Goal: Task Accomplishment & Management: Use online tool/utility

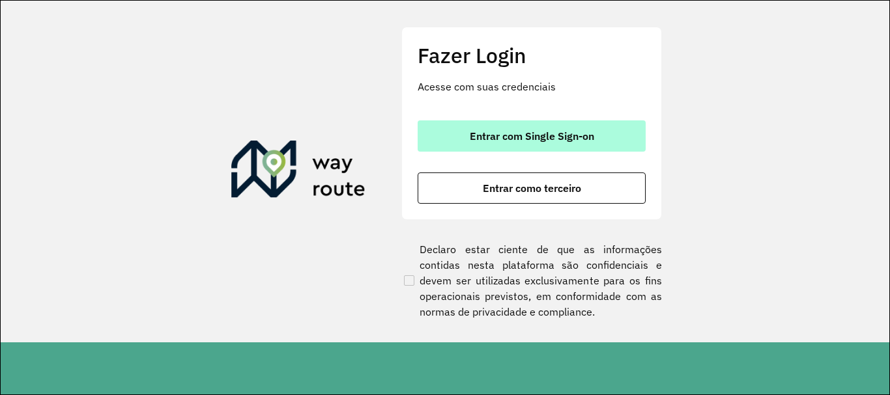
click at [551, 141] on span "Entrar com Single Sign-on" at bounding box center [532, 136] width 124 height 10
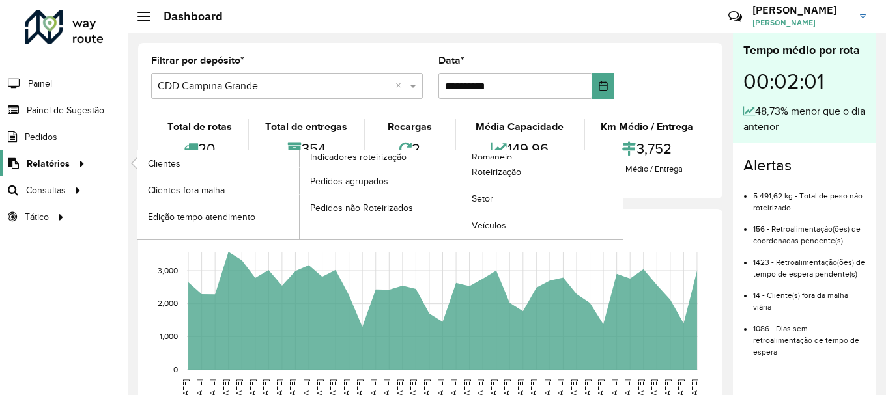
click at [71, 159] on div at bounding box center [80, 164] width 20 height 14
click at [487, 160] on link "Roteirização" at bounding box center [542, 173] width 162 height 26
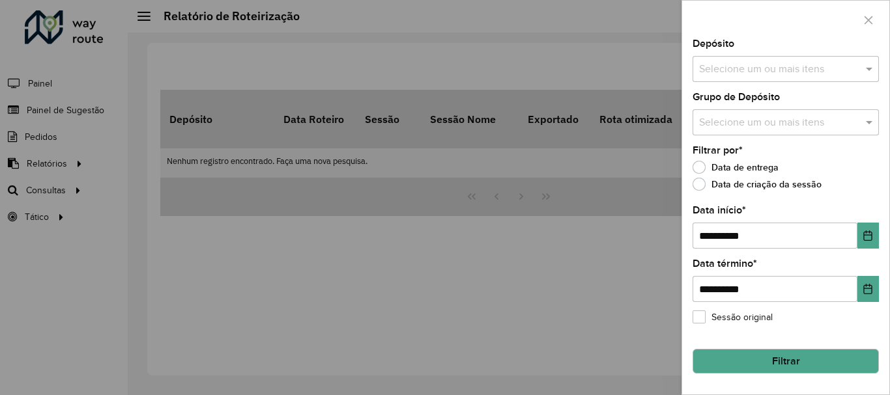
click at [40, 178] on div at bounding box center [445, 197] width 890 height 395
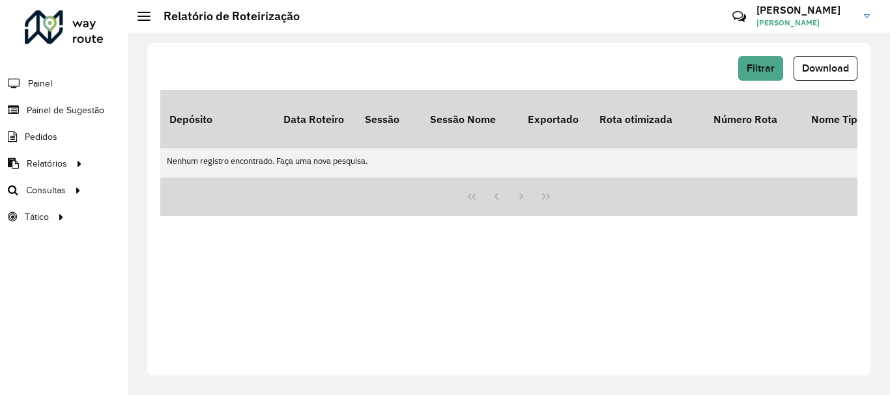
click at [49, 171] on link "Relatórios" at bounding box center [43, 163] width 87 height 26
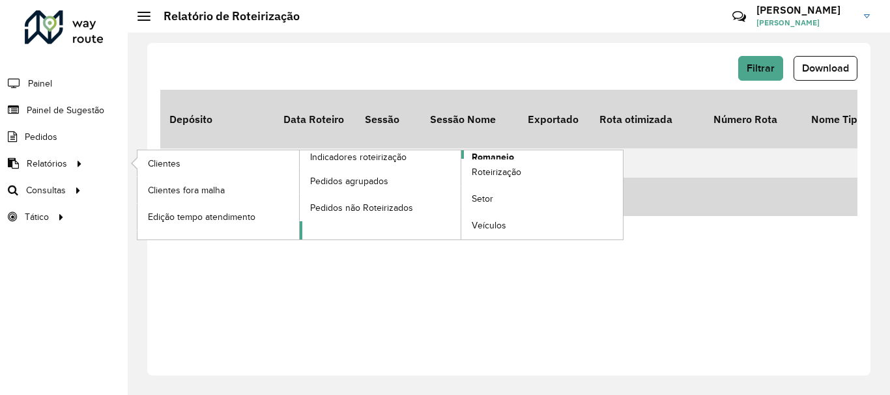
click at [500, 156] on span "Romaneio" at bounding box center [493, 157] width 42 height 14
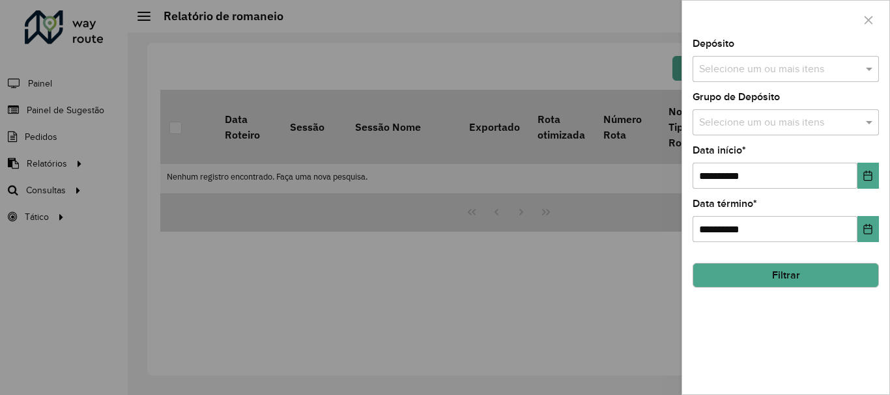
click at [771, 274] on button "Filtrar" at bounding box center [785, 275] width 186 height 25
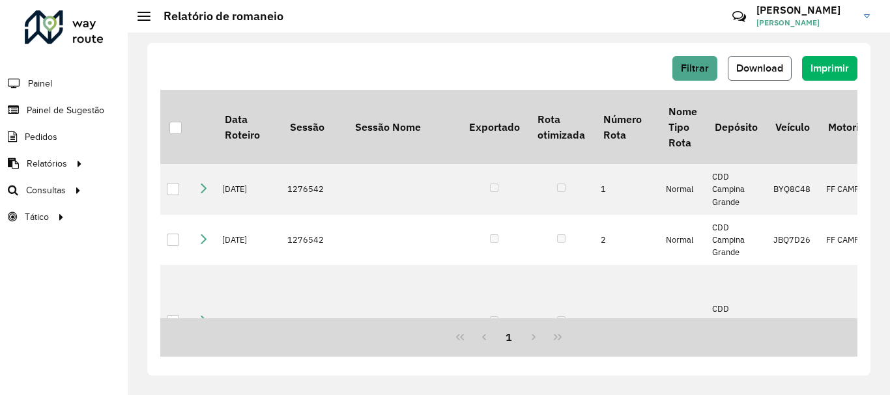
click at [761, 66] on span "Download" at bounding box center [759, 68] width 47 height 11
click at [162, 196] on span "Roteirização" at bounding box center [174, 191] width 53 height 14
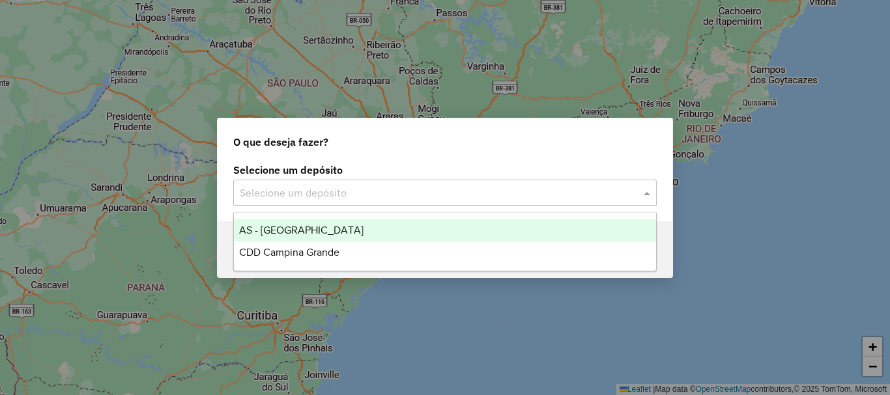
click at [344, 188] on input "text" at bounding box center [432, 194] width 384 height 16
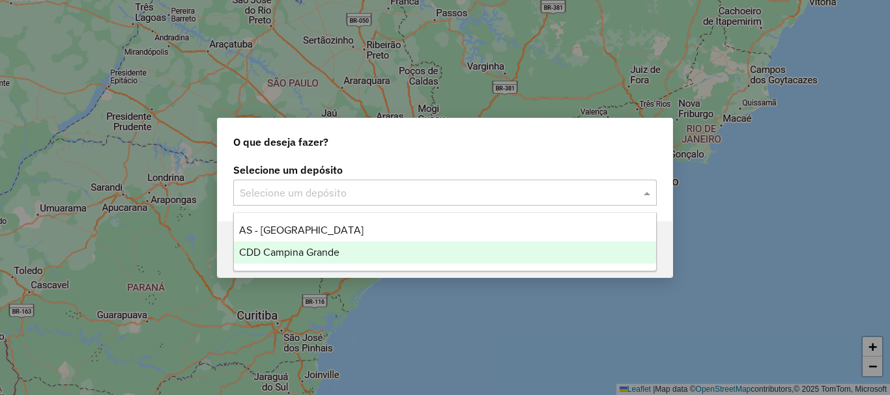
click at [351, 258] on div "CDD Campina Grande" at bounding box center [445, 253] width 422 height 22
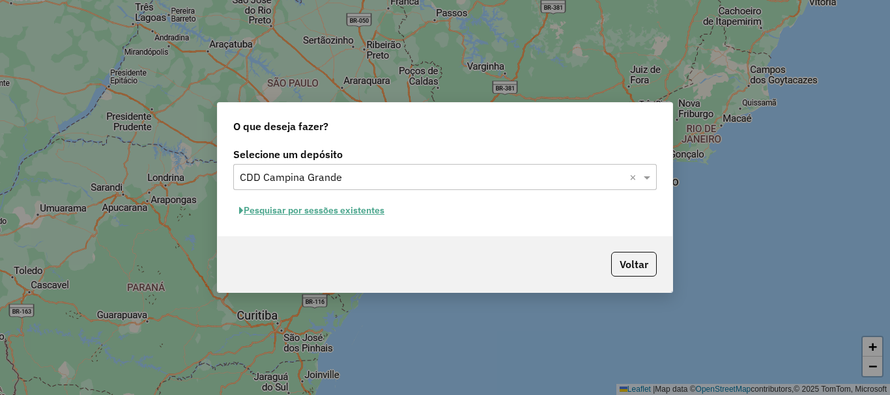
click at [297, 218] on button "Pesquisar por sessões existentes" at bounding box center [311, 211] width 157 height 20
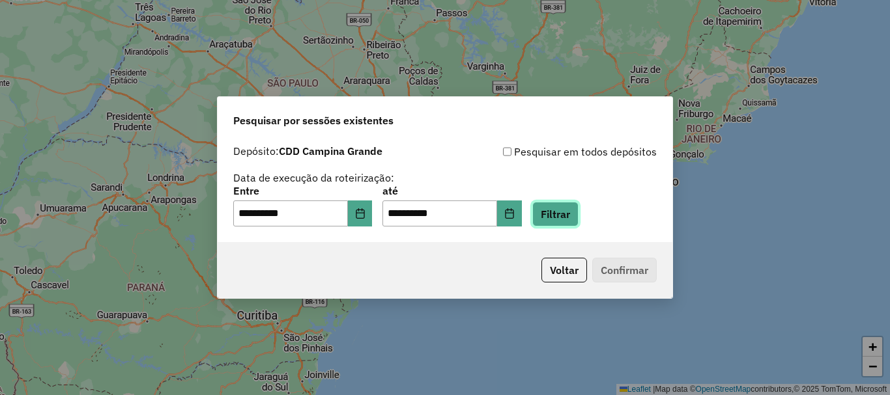
click at [574, 213] on button "Filtrar" at bounding box center [555, 214] width 46 height 25
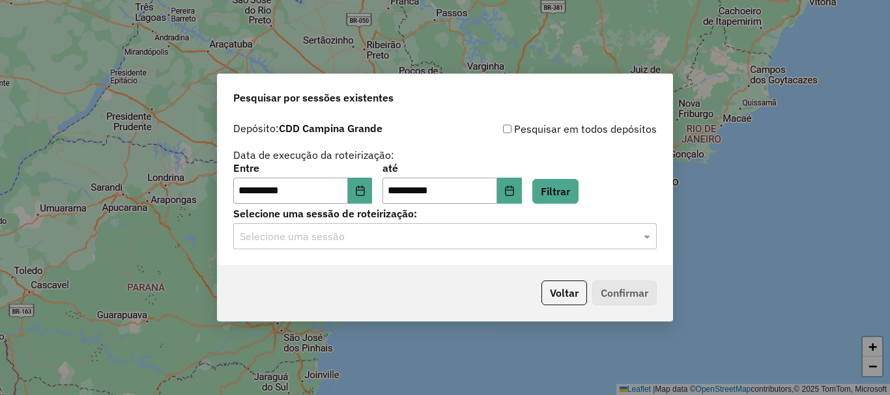
click at [494, 230] on div "Selecione uma sessão" at bounding box center [444, 236] width 423 height 26
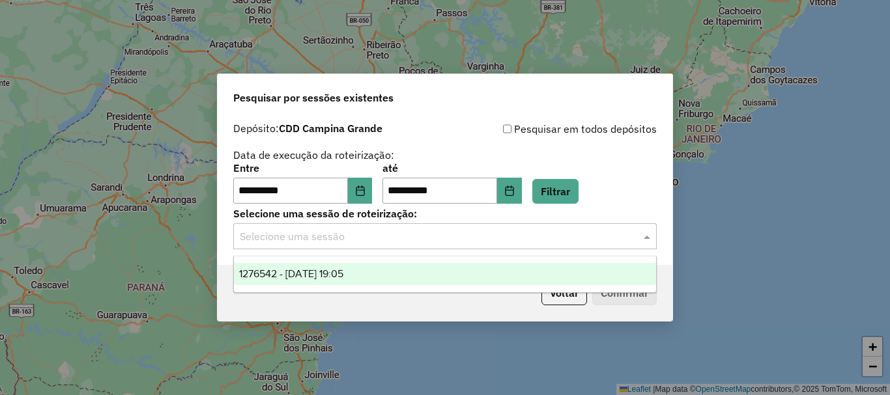
click at [372, 285] on ng-dropdown-panel "1276542 - [DATE] 19:05" at bounding box center [444, 274] width 423 height 37
drag, startPoint x: 396, startPoint y: 272, endPoint x: 573, endPoint y: 289, distance: 177.9
click at [395, 274] on div "1276542 - [DATE] 19:05" at bounding box center [445, 274] width 422 height 22
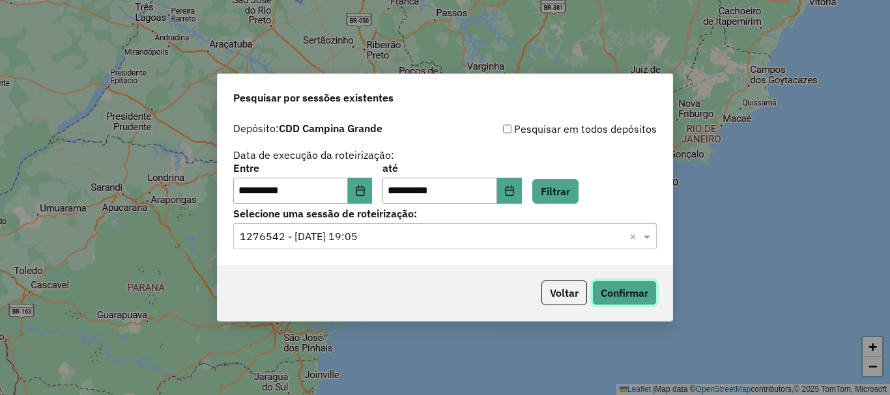
click at [632, 291] on button "Confirmar" at bounding box center [624, 293] width 64 height 25
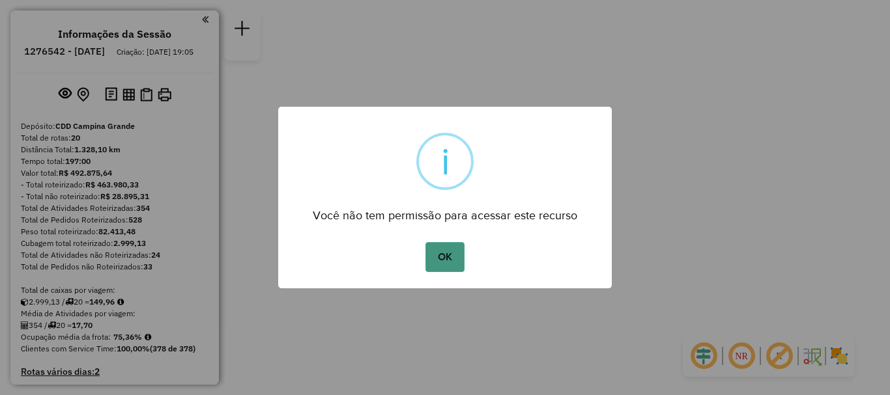
click at [442, 259] on button "OK" at bounding box center [444, 257] width 38 height 30
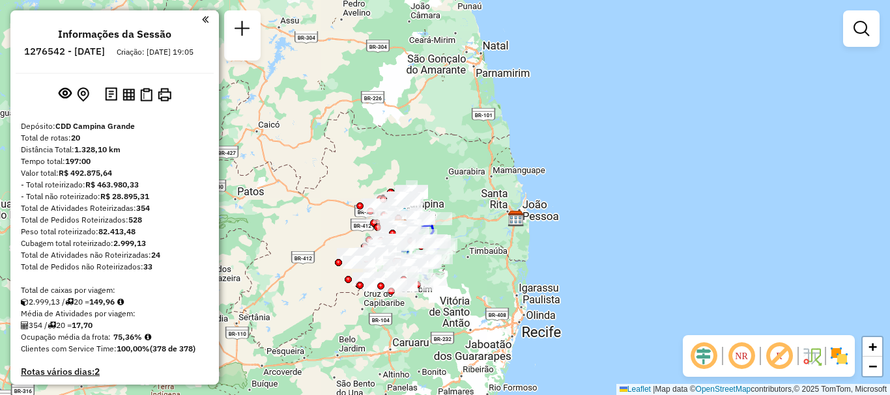
scroll to position [195, 0]
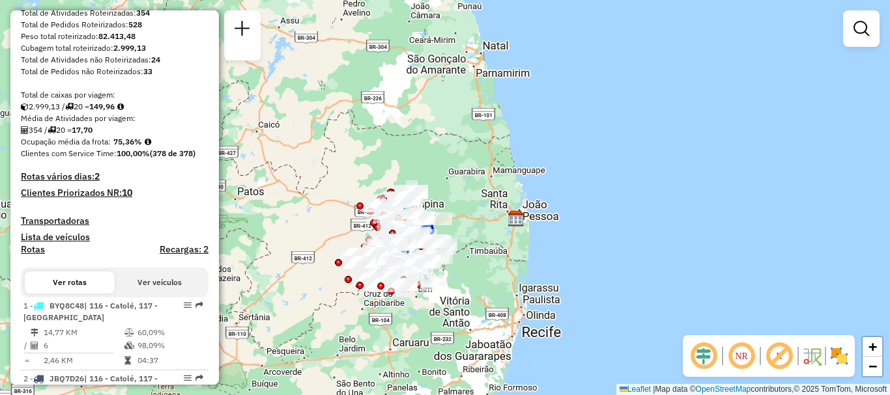
click at [741, 356] on em at bounding box center [741, 356] width 31 height 31
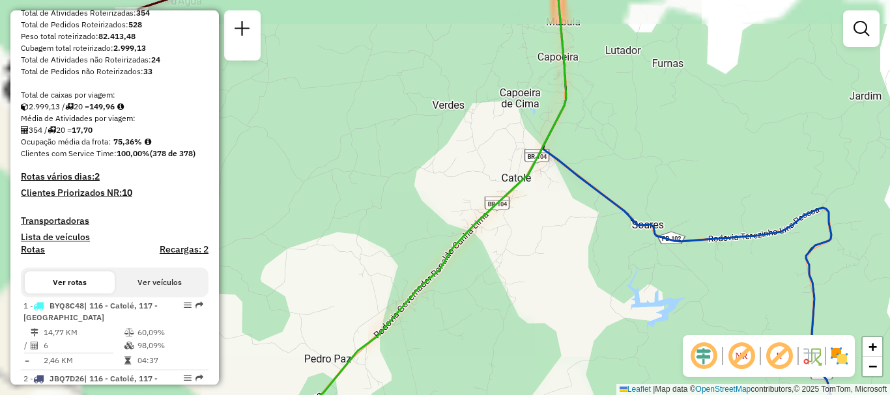
drag, startPoint x: 383, startPoint y: 184, endPoint x: 594, endPoint y: 231, distance: 216.3
click at [614, 223] on div "Janela de atendimento Grade de atendimento Capacidade Transportadoras Veículos …" at bounding box center [445, 197] width 890 height 395
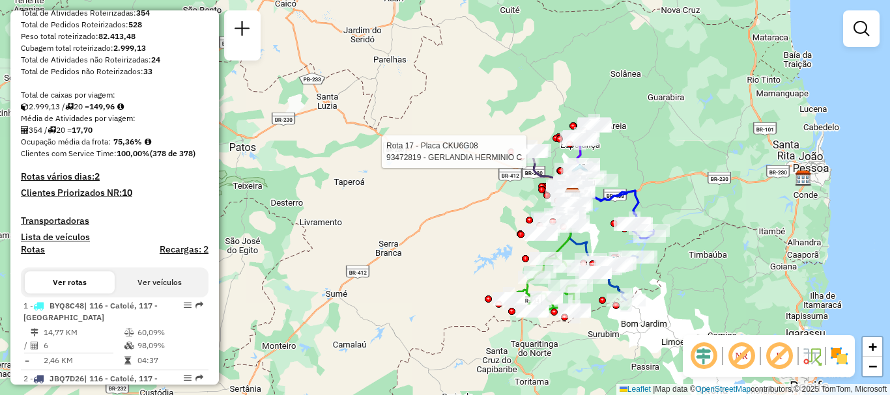
select select "**********"
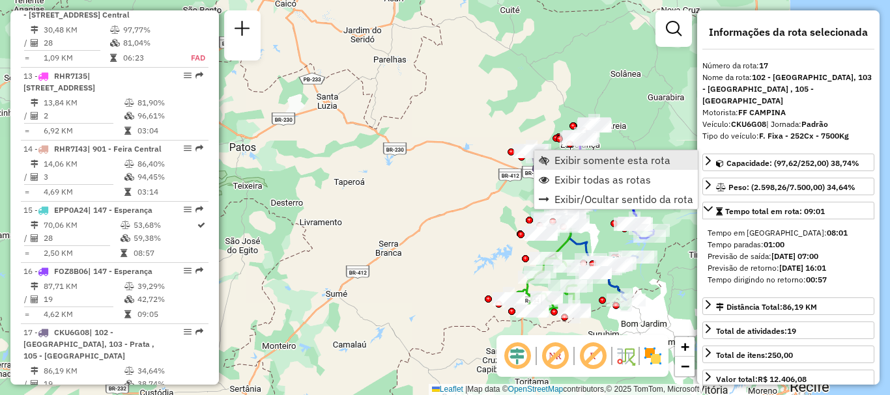
scroll to position [1685, 0]
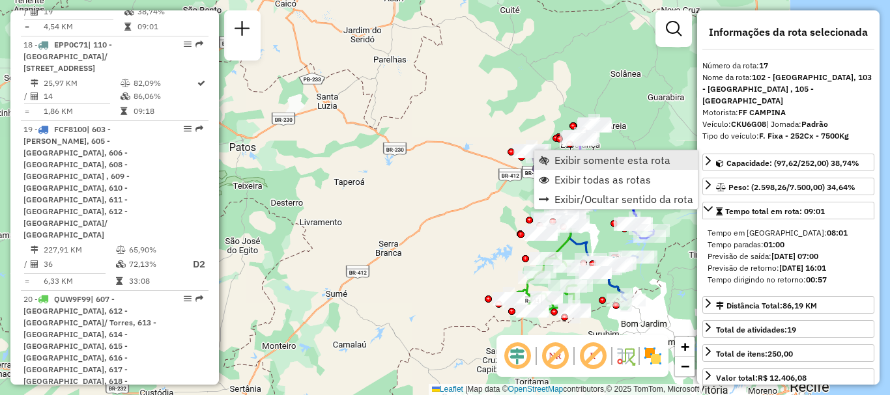
click at [587, 160] on span "Exibir somente esta rota" at bounding box center [612, 160] width 116 height 10
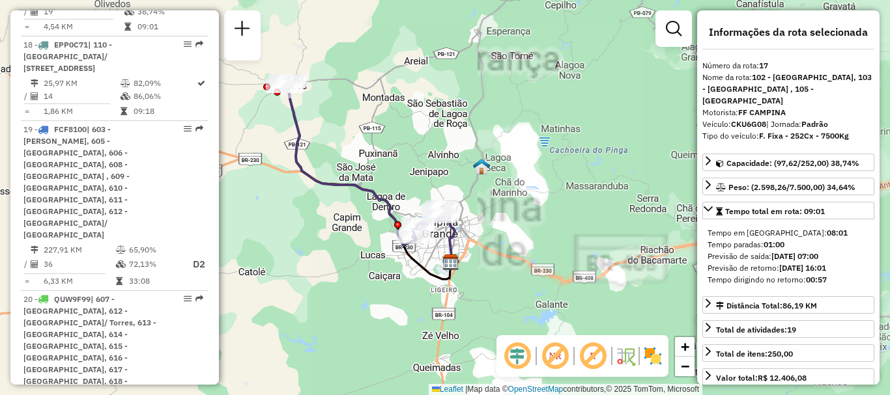
drag, startPoint x: 581, startPoint y: 171, endPoint x: 548, endPoint y: 161, distance: 34.0
click at [549, 161] on div "Janela de atendimento Grade de atendimento Capacidade Transportadoras Veículos …" at bounding box center [445, 197] width 890 height 395
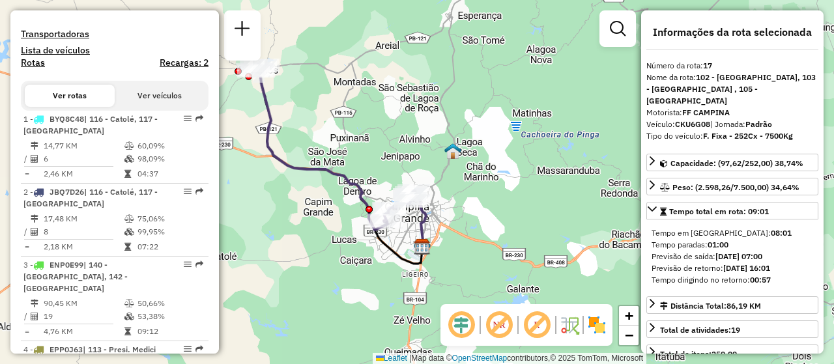
scroll to position [447, 0]
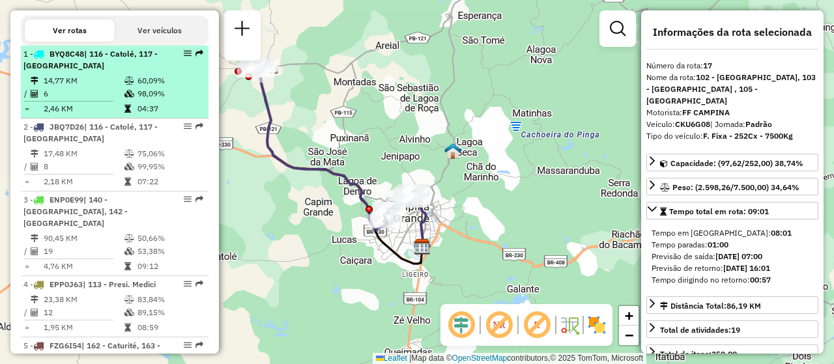
click at [107, 87] on td "14,77 KM" at bounding box center [83, 80] width 81 height 13
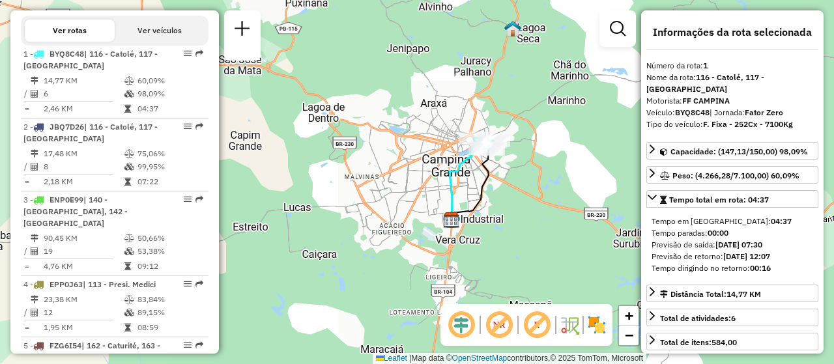
drag, startPoint x: 451, startPoint y: 160, endPoint x: 454, endPoint y: 190, distance: 29.5
click at [454, 190] on icon at bounding box center [462, 179] width 26 height 82
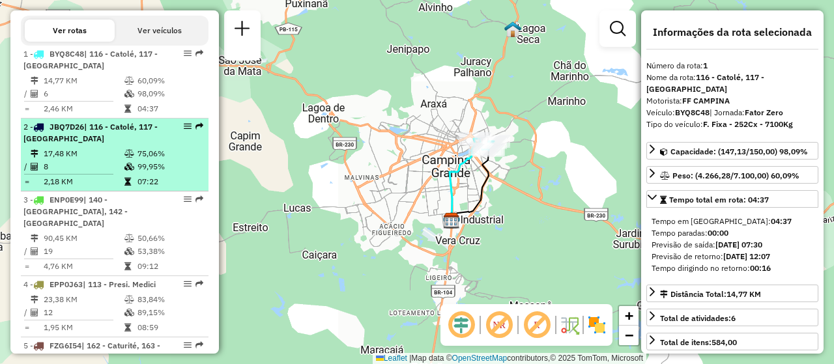
click at [132, 156] on li "2 - JBQ7D26 | 116 - Catolé, 117 - Castelo Branco 17,48 KM 75,06% / 8 99,95% = 2…" at bounding box center [115, 155] width 188 height 73
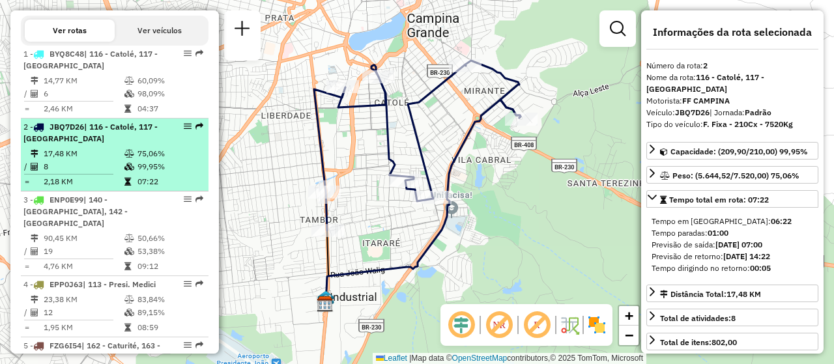
scroll to position [513, 0]
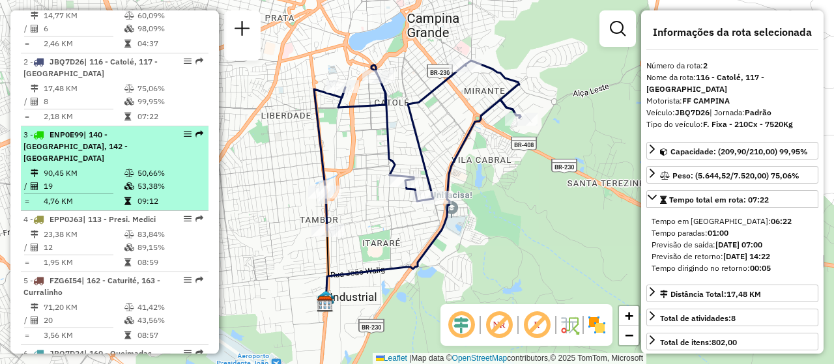
click at [119, 188] on td "19" at bounding box center [83, 186] width 81 height 13
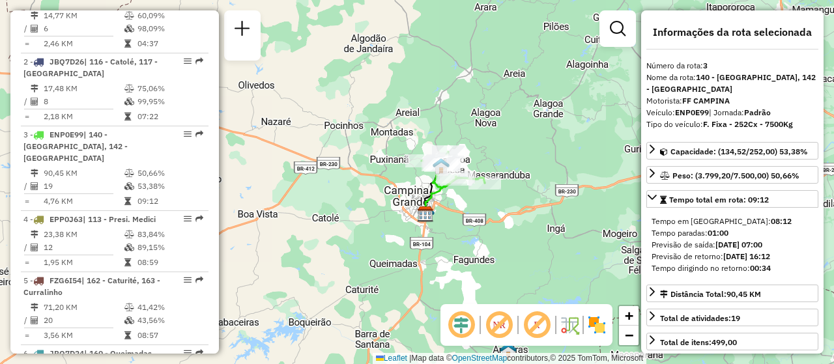
drag, startPoint x: 432, startPoint y: 218, endPoint x: 405, endPoint y: 231, distance: 29.7
click at [406, 232] on div "Janela de atendimento Grade de atendimento Capacidade Transportadoras Veículos …" at bounding box center [417, 182] width 834 height 364
drag, startPoint x: 472, startPoint y: 247, endPoint x: 433, endPoint y: 261, distance: 40.8
click at [433, 261] on div "Janela de atendimento Grade de atendimento Capacidade Transportadoras Veículos …" at bounding box center [417, 182] width 834 height 364
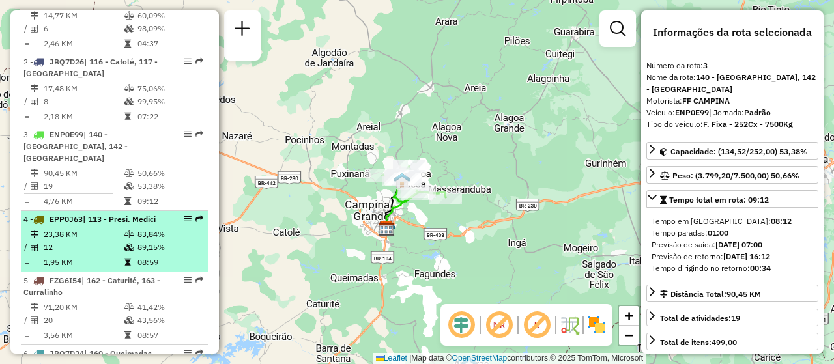
click at [159, 238] on li "4 - EPP0J63 | 113 - Presi. Medici 23,38 KM 83,84% / 12 89,15% = 1,95 KM 08:59" at bounding box center [115, 241] width 188 height 61
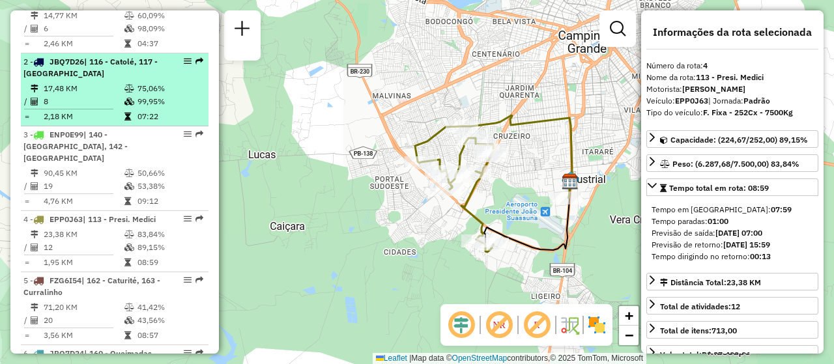
click at [124, 106] on icon at bounding box center [129, 102] width 10 height 8
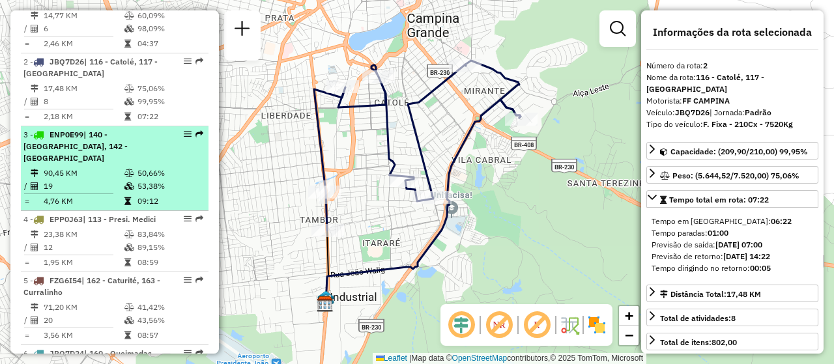
click at [99, 171] on td "90,45 KM" at bounding box center [83, 173] width 81 height 13
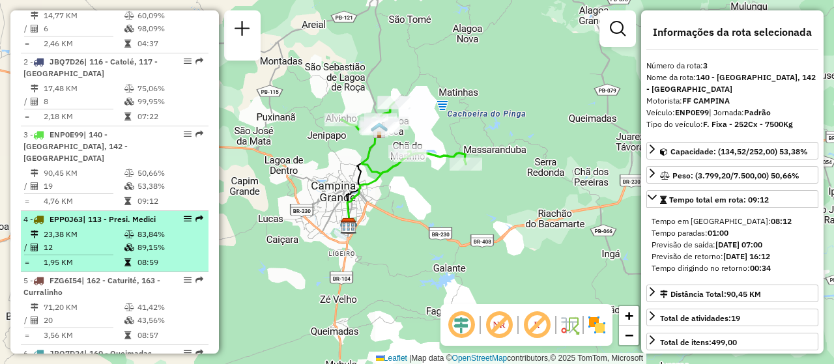
click at [154, 268] on td "08:59" at bounding box center [170, 262] width 66 height 13
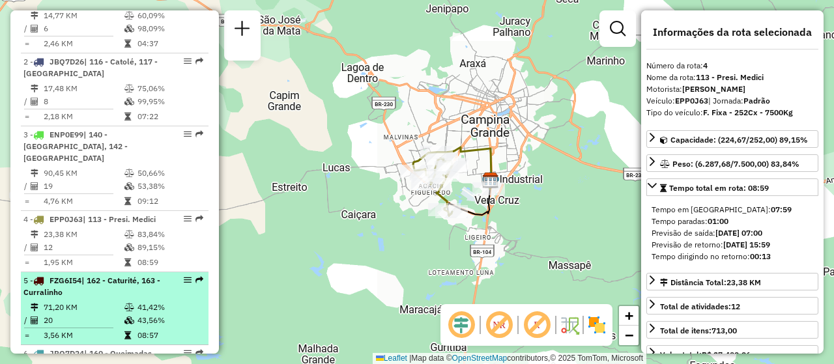
click at [91, 310] on li "5 - FZG6I54 | 162 - Caturité, 163 - Curralinho 71,20 KM 41,42% / 20 43,56% = 3,…" at bounding box center [115, 308] width 188 height 73
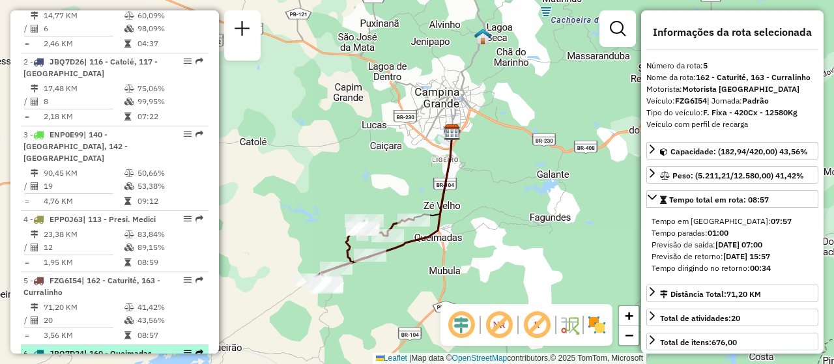
scroll to position [578, 0]
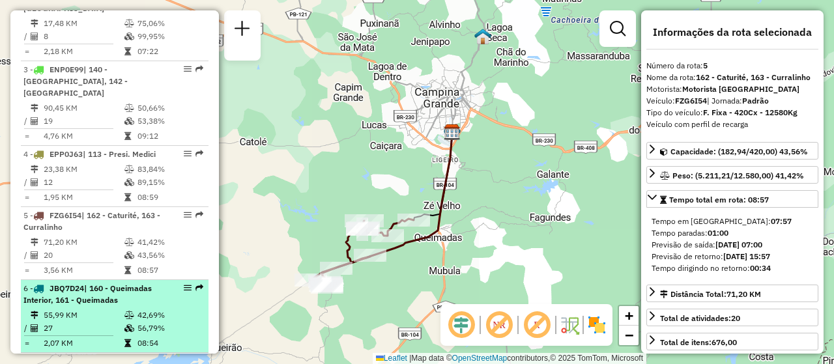
click at [149, 305] on div "6 - JBQ7D24 | 160 - Queimadas Interior, 161 - Queimadas" at bounding box center [92, 294] width 138 height 23
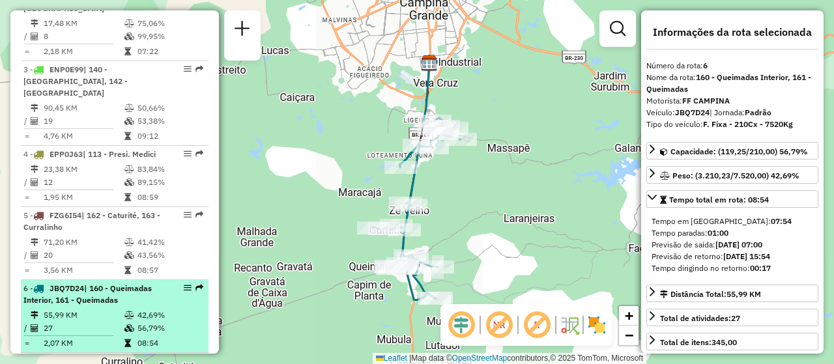
drag, startPoint x: 149, startPoint y: 305, endPoint x: 128, endPoint y: 308, distance: 21.7
click at [128, 306] on div "6 - JBQ7D24 | 160 - Queimadas Interior, 161 - Queimadas" at bounding box center [92, 294] width 138 height 23
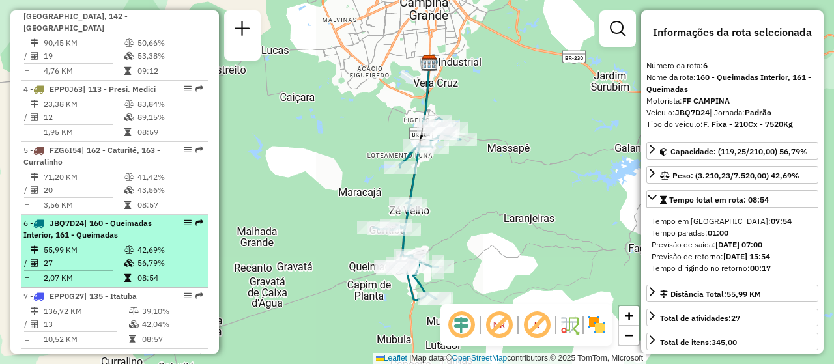
scroll to position [708, 0]
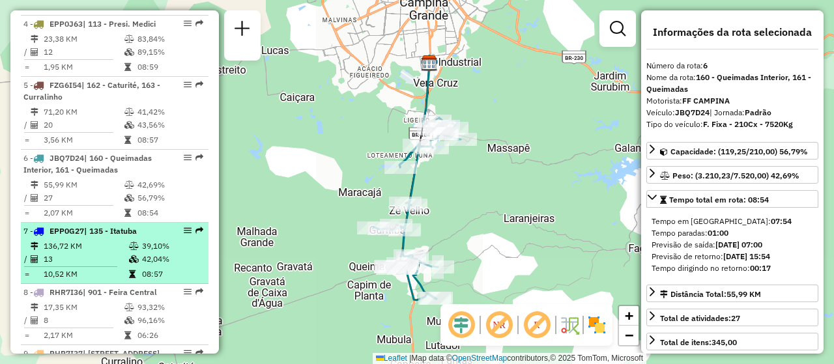
click at [145, 253] on td "39,10%" at bounding box center [172, 246] width 62 height 13
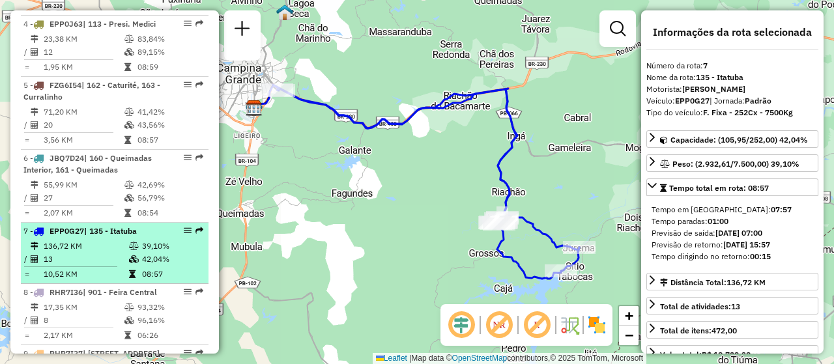
scroll to position [773, 0]
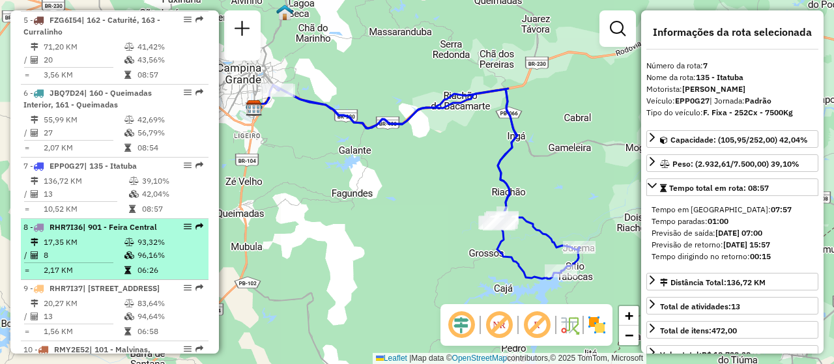
click at [171, 233] on div "8 - RHR7I36 | 901 - Feira Central" at bounding box center [114, 227] width 182 height 12
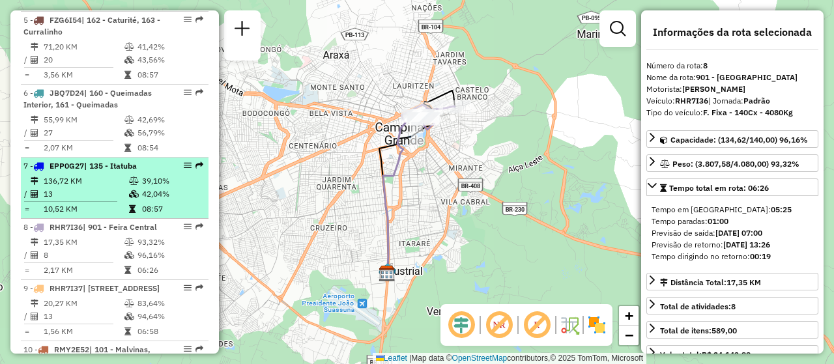
click at [149, 188] on td "39,10%" at bounding box center [172, 181] width 62 height 13
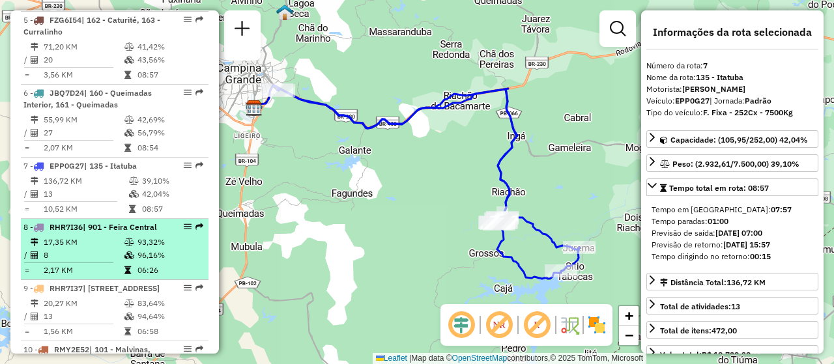
click at [148, 249] on td "93,32%" at bounding box center [170, 242] width 66 height 13
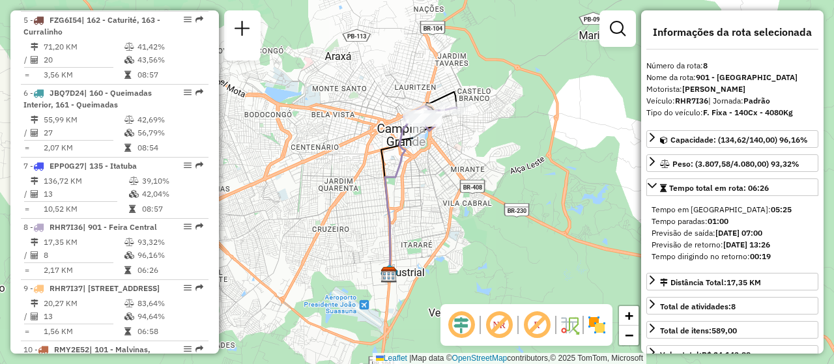
drag, startPoint x: 319, startPoint y: 217, endPoint x: 342, endPoint y: 253, distance: 42.5
click at [342, 253] on div "Janela de atendimento Grade de atendimento Capacidade Transportadoras Veículos …" at bounding box center [417, 182] width 834 height 364
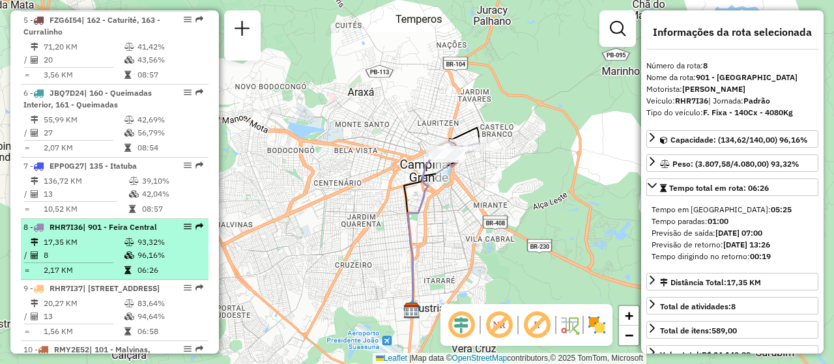
scroll to position [838, 0]
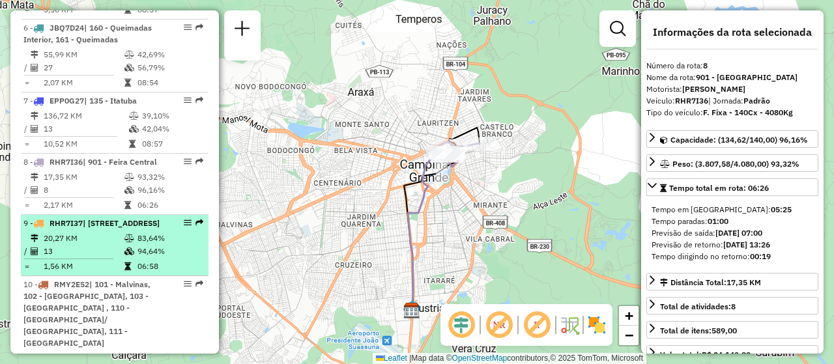
click at [150, 258] on td "94,64%" at bounding box center [170, 251] width 66 height 13
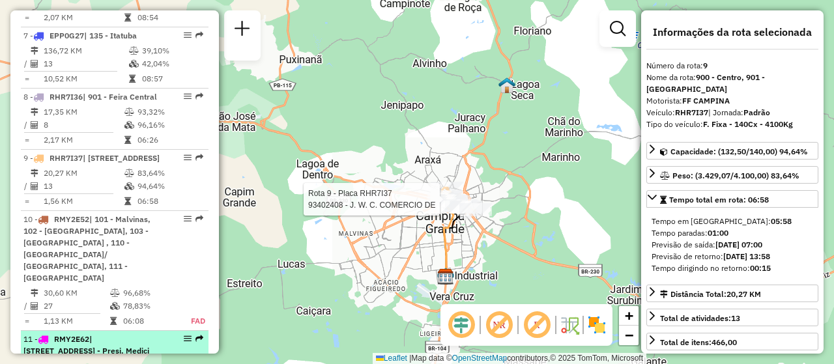
scroll to position [968, 0]
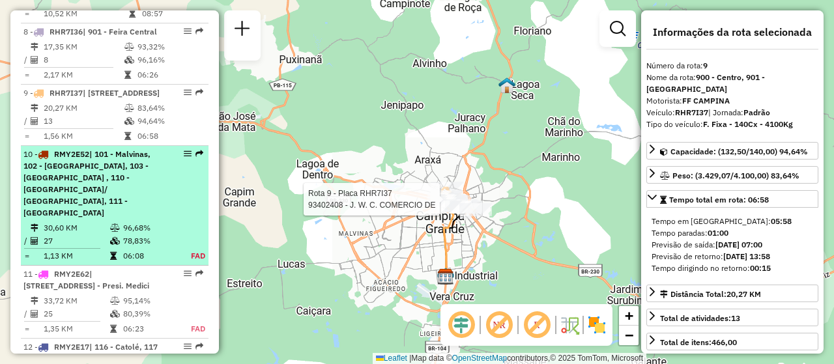
click at [154, 262] on td "06:08" at bounding box center [149, 255] width 54 height 13
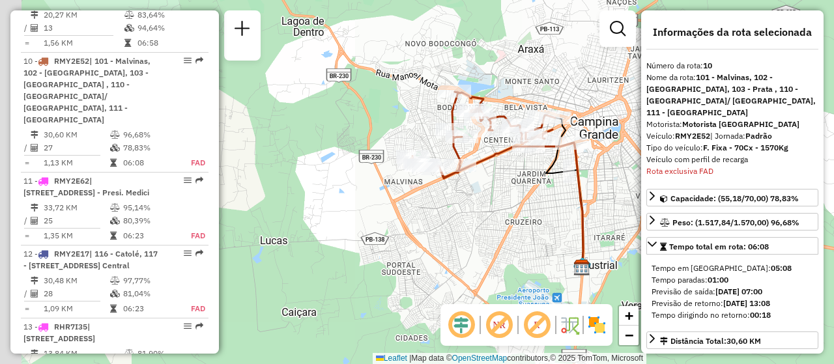
scroll to position [1139, 0]
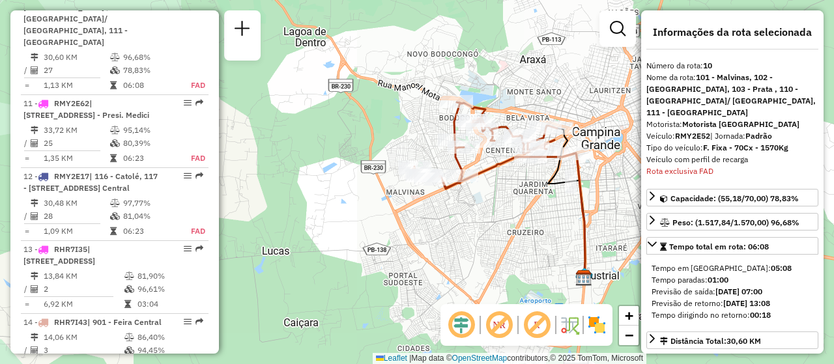
drag, startPoint x: 483, startPoint y: 216, endPoint x: 513, endPoint y: 227, distance: 31.7
click at [513, 227] on div "Janela de atendimento Grade de atendimento Capacidade Transportadoras Veículos …" at bounding box center [417, 182] width 834 height 364
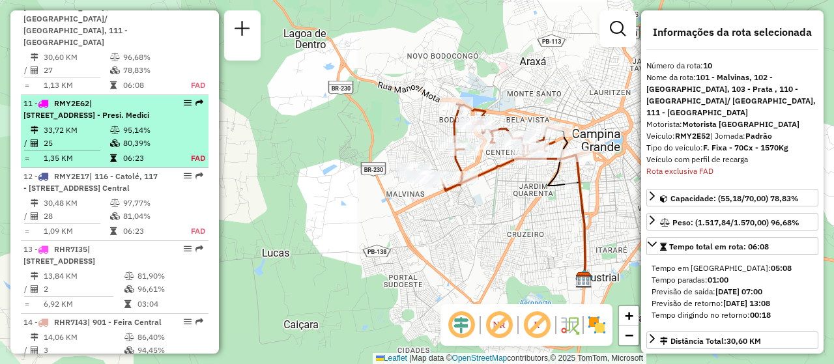
click at [111, 120] on span "| 111 - Liberadade, 112 - Jardim Paulistano, 113 - Presi. Medici" at bounding box center [86, 108] width 126 height 21
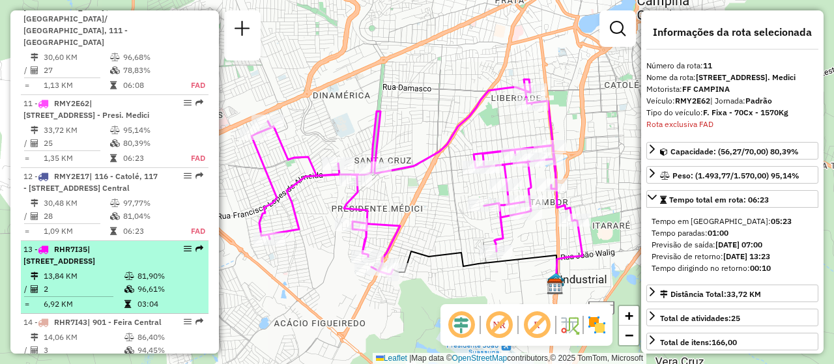
scroll to position [1235, 0]
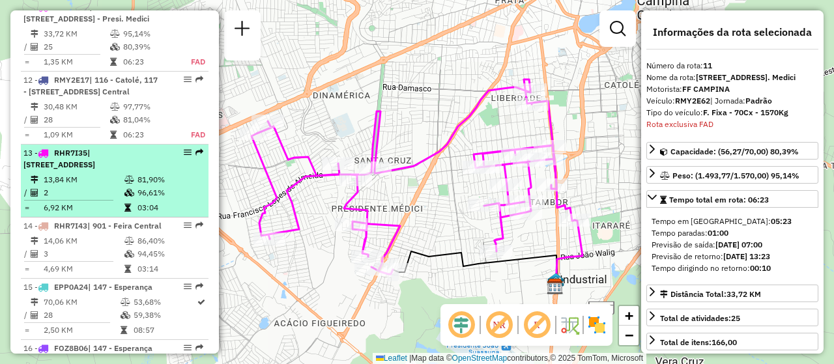
click at [95, 169] on span "| 900 - Centro, 901 - Feira Central" at bounding box center [59, 158] width 72 height 21
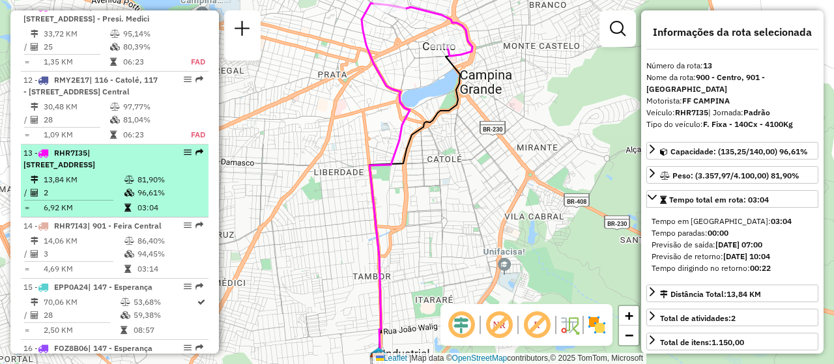
scroll to position [1301, 0]
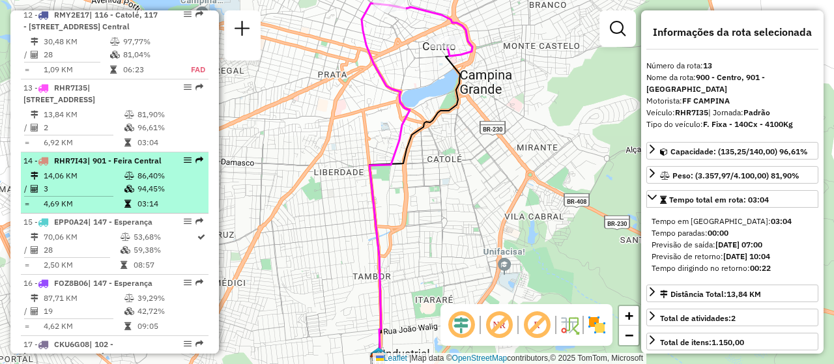
click at [103, 167] on div "14 - RHR7I43 | 901 - Feira Central" at bounding box center [92, 161] width 138 height 12
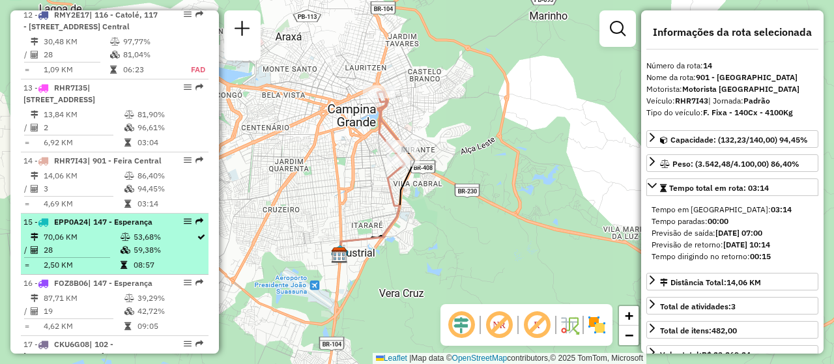
click at [137, 244] on td "53,68%" at bounding box center [164, 237] width 63 height 13
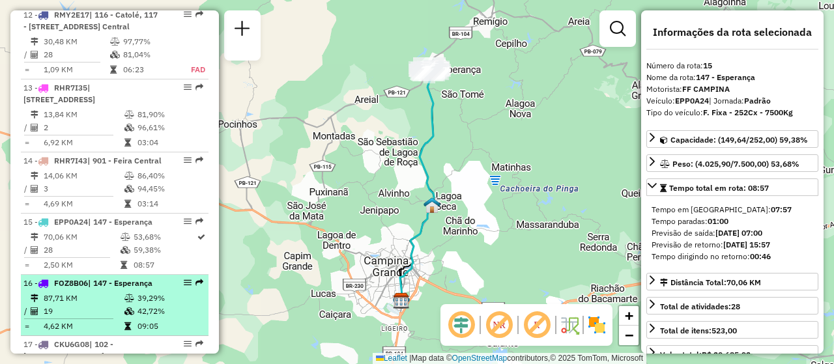
scroll to position [1366, 0]
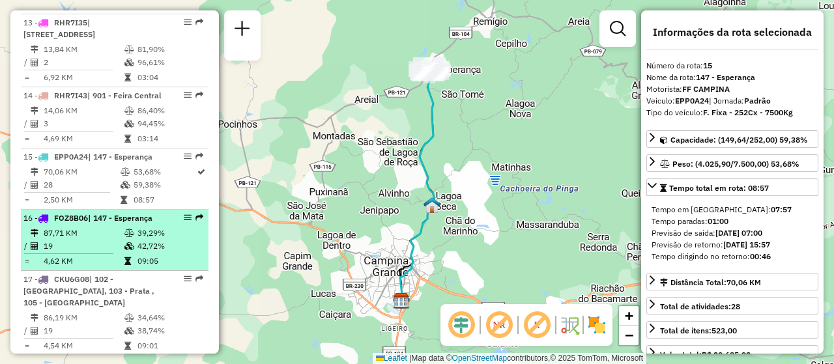
click at [111, 240] on td "87,71 KM" at bounding box center [83, 233] width 81 height 13
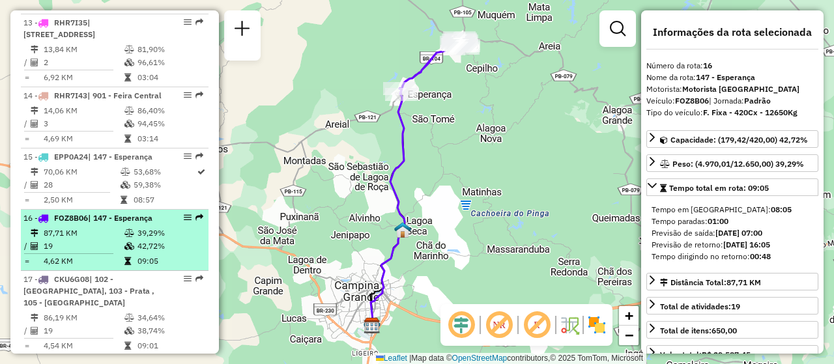
scroll to position [1561, 0]
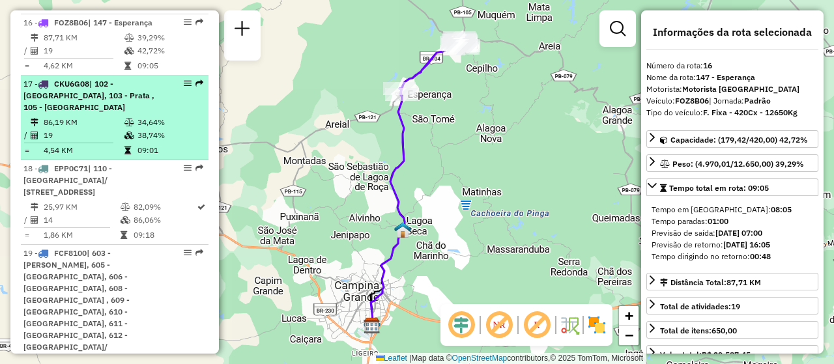
click at [102, 129] on td "86,19 KM" at bounding box center [83, 122] width 81 height 13
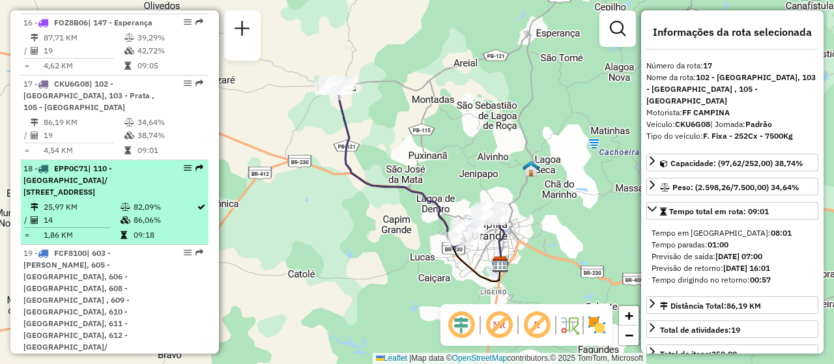
click at [112, 197] on span "| 110 - Dinamérica/ Santa rosa, 111 - Liberadade, 112 - Jardim Paulistano" at bounding box center [67, 179] width 89 height 33
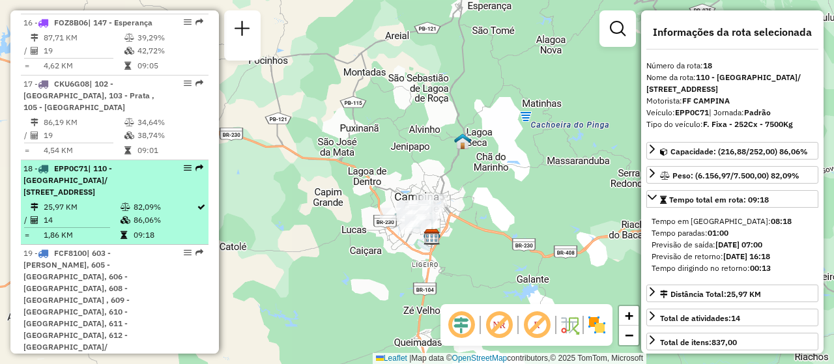
scroll to position [1626, 0]
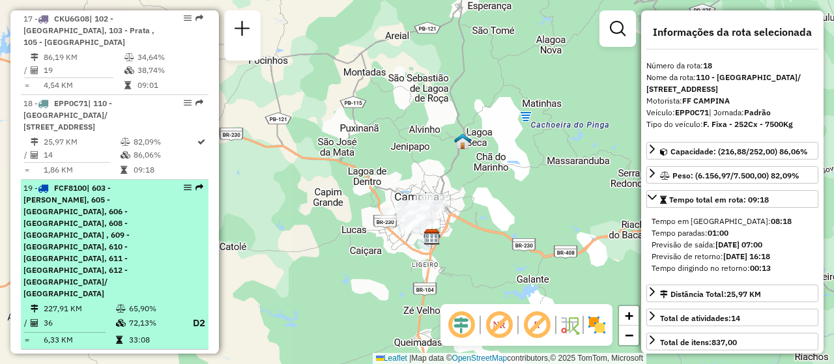
click at [179, 270] on div "19 - FCF8100 | 603 - Gado Bravo, 605 - Umbuzeiro, 606 - Pedro Velho, 608 - Aroe…" at bounding box center [114, 240] width 182 height 117
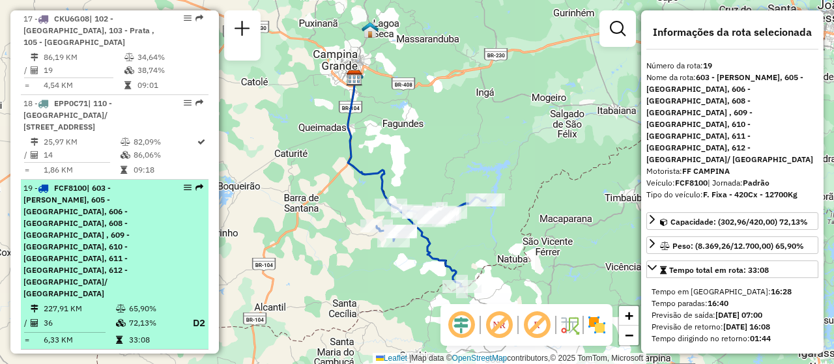
scroll to position [1757, 0]
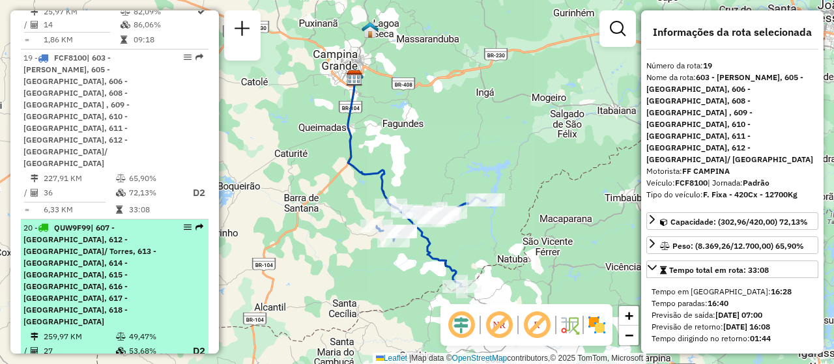
click at [158, 269] on div "20 - QUW9F99 | 607 - Riacho de santo antónio, 612 - Barriguda/ Torres, 613 - Mo…" at bounding box center [114, 275] width 182 height 106
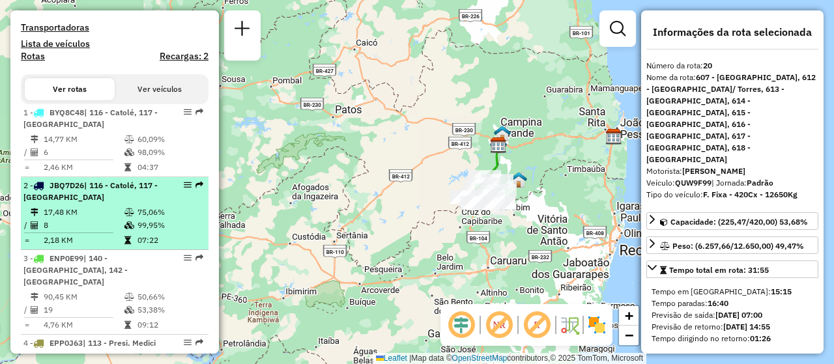
scroll to position [454, 0]
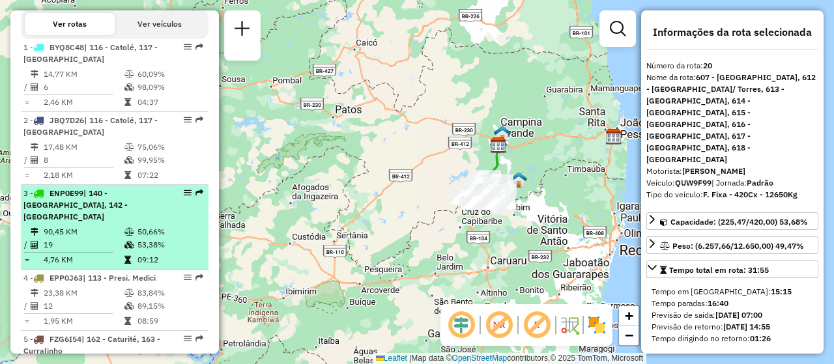
click at [91, 210] on div "3 - ENP0E99 | 140 - Lagoa Seca, 142 - Floriano" at bounding box center [92, 205] width 138 height 35
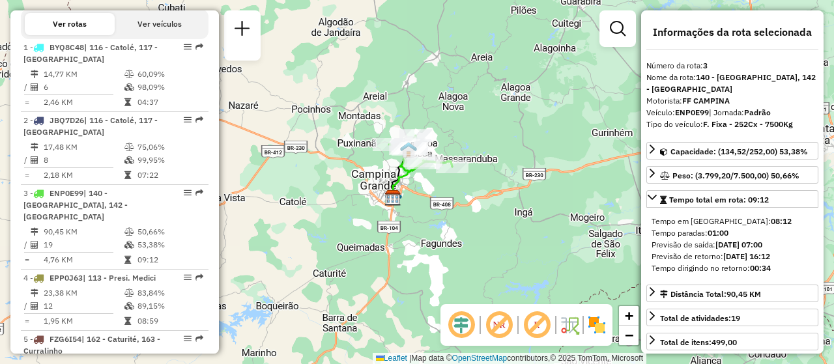
drag, startPoint x: 371, startPoint y: 100, endPoint x: 514, endPoint y: 233, distance: 195.8
click at [512, 238] on div "Janela de atendimento Grade de atendimento Capacidade Transportadoras Veículos …" at bounding box center [417, 182] width 834 height 364
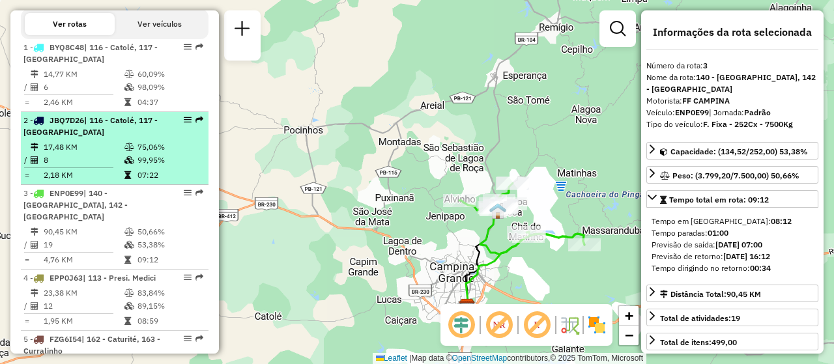
click at [134, 138] on div "2 - JBQ7D26 | 116 - Catolé, 117 - Castelo Branco" at bounding box center [92, 126] width 138 height 23
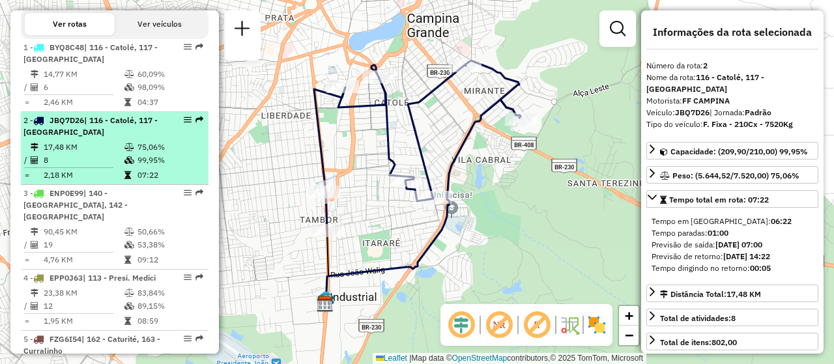
click at [107, 137] on div "2 - JBQ7D26 | 116 - Catolé, 117 - Castelo Branco" at bounding box center [92, 126] width 138 height 23
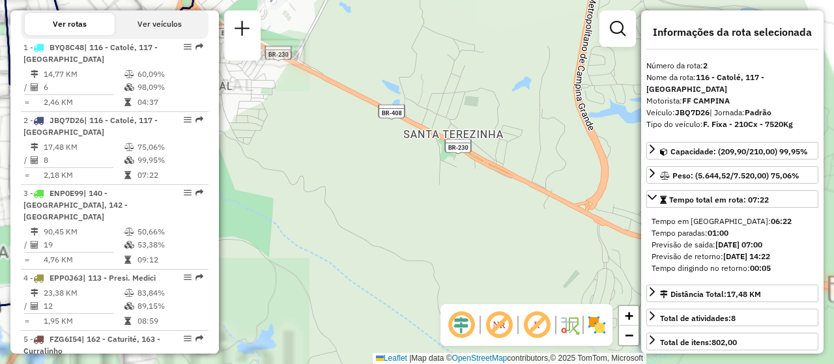
drag, startPoint x: 438, startPoint y: 160, endPoint x: 468, endPoint y: 230, distance: 76.2
click at [468, 230] on div "Janela de atendimento Grade de atendimento Capacidade Transportadoras Veículos …" at bounding box center [417, 182] width 834 height 364
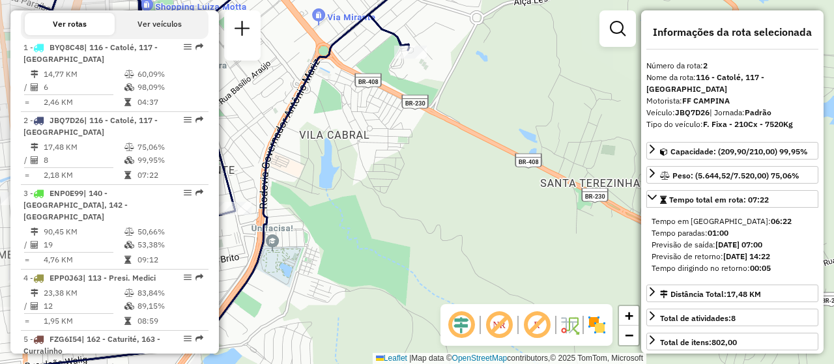
drag, startPoint x: 367, startPoint y: 219, endPoint x: 490, endPoint y: 249, distance: 126.1
click at [490, 249] on div "Janela de atendimento Grade de atendimento Capacidade Transportadoras Veículos …" at bounding box center [417, 182] width 834 height 364
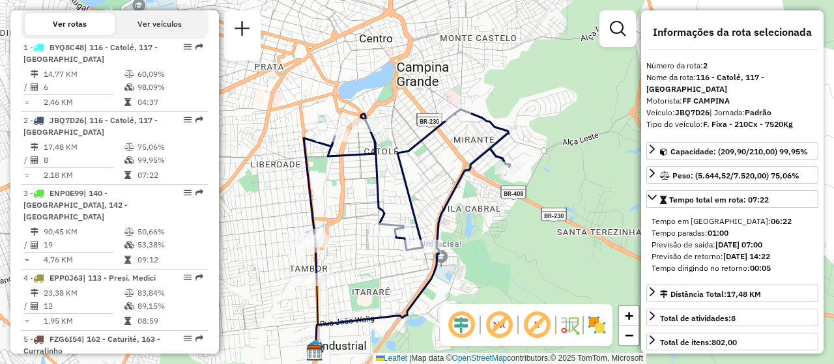
drag, startPoint x: 361, startPoint y: 180, endPoint x: 472, endPoint y: 228, distance: 121.1
click at [472, 228] on div "Janela de atendimento Grade de atendimento Capacidade Transportadoras Veículos …" at bounding box center [417, 182] width 834 height 364
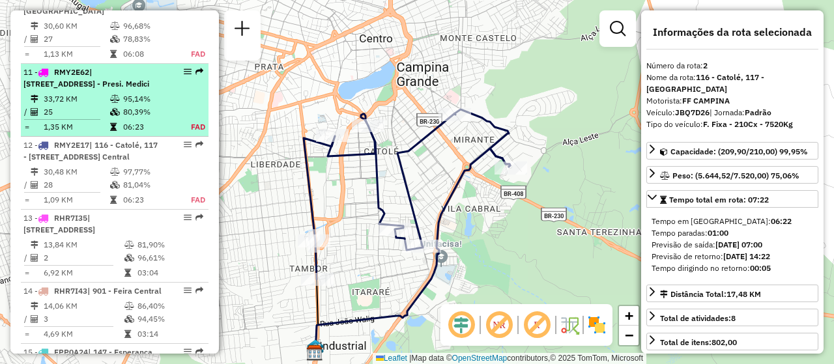
scroll to position [1235, 0]
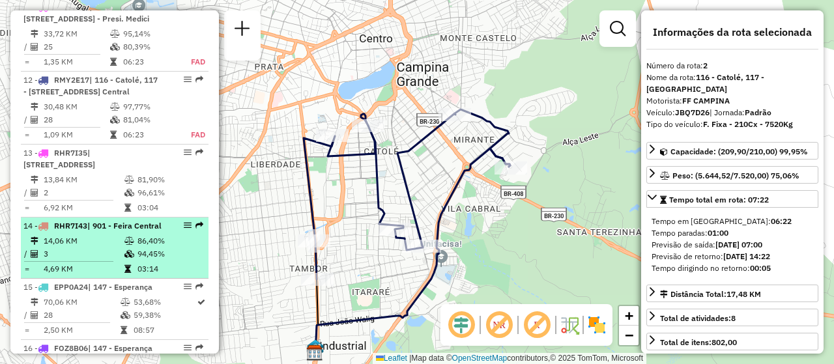
click at [121, 232] on div "14 - RHR7I43 | 901 - Feira Central" at bounding box center [92, 226] width 138 height 12
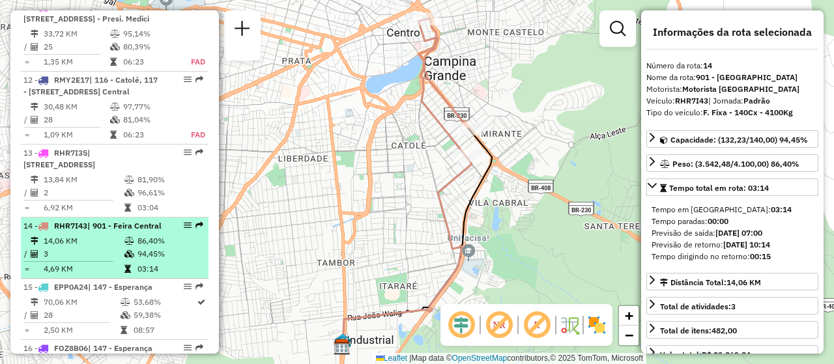
click at [137, 247] on td "86,40%" at bounding box center [170, 240] width 66 height 13
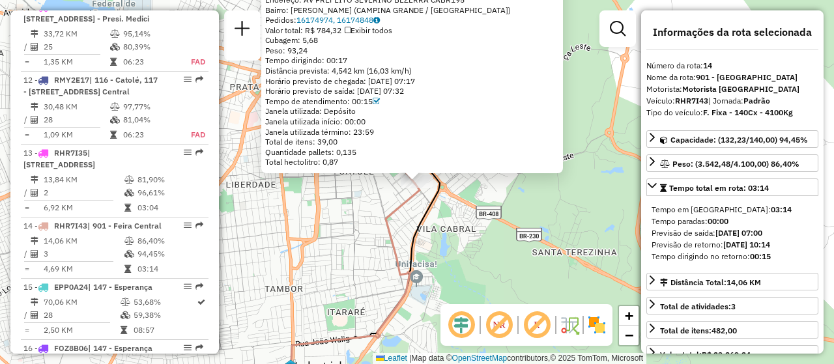
scroll to position [1489, 0]
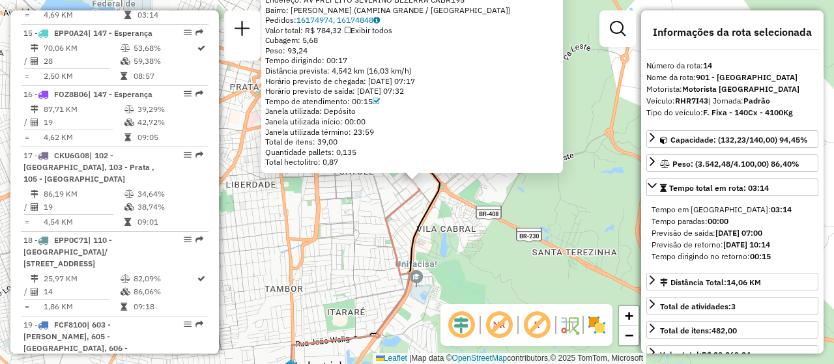
click at [412, 244] on icon at bounding box center [364, 263] width 149 height 219
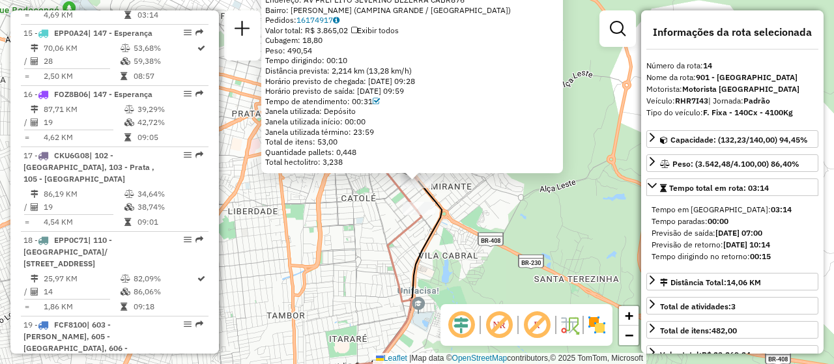
click at [433, 247] on div "93407066 - BAR DO CUSCUZ RESTAU Tipo de cliente: 20 - Cliente Sequência Final (…" at bounding box center [417, 182] width 834 height 364
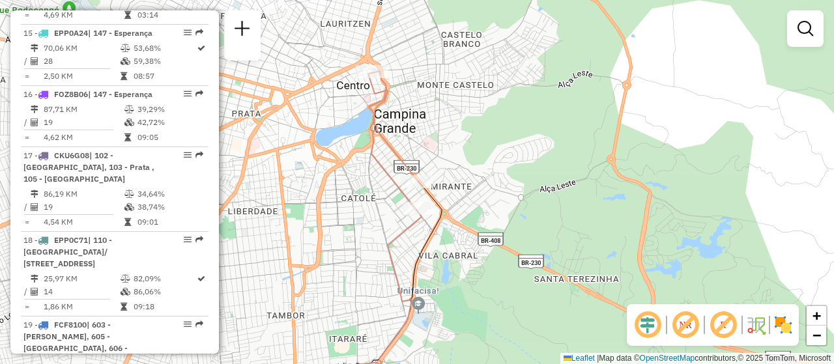
click at [13, 2] on div "Janela de atendimento Grade de atendimento Capacidade Transportadoras Veículos …" at bounding box center [417, 182] width 834 height 364
